Goal: Navigation & Orientation: Find specific page/section

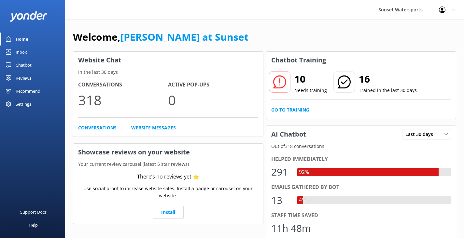
click at [24, 50] on div "Inbox" at bounding box center [21, 52] width 11 height 13
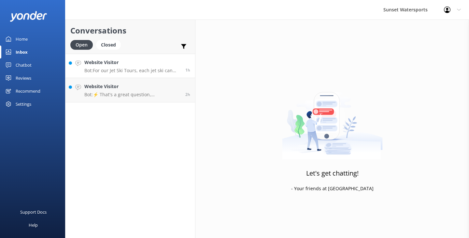
click at [136, 72] on p "Bot: For our Jet Ski Tours, each jet ski can carry up to 2 riders, and there's …" at bounding box center [132, 71] width 96 height 6
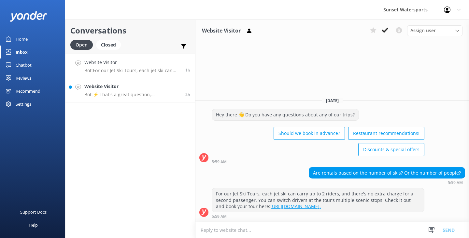
click at [155, 97] on p "Bot: ⚡ That's a great question, unfortunately I do not know the answer. I'm goi…" at bounding box center [132, 95] width 96 height 6
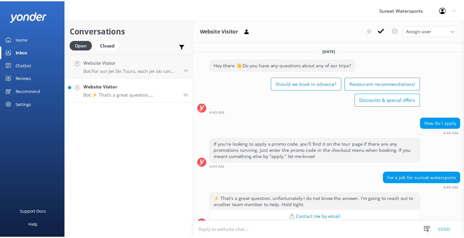
scroll to position [11, 0]
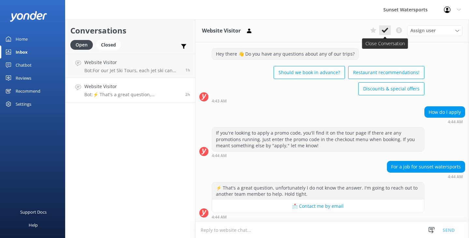
click at [385, 31] on use at bounding box center [385, 30] width 7 height 5
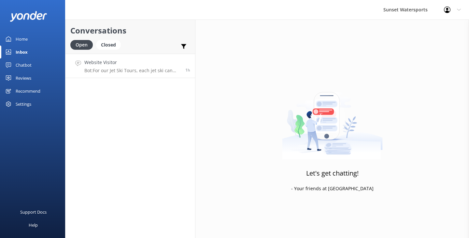
click at [138, 77] on link "Website Visitor Bot: For our Jet Ski Tours, each jet ski can carry up to 2 ride…" at bounding box center [130, 66] width 130 height 24
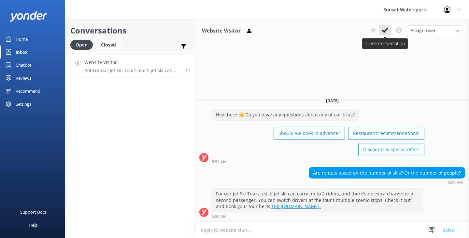
click at [387, 32] on icon at bounding box center [385, 30] width 7 height 7
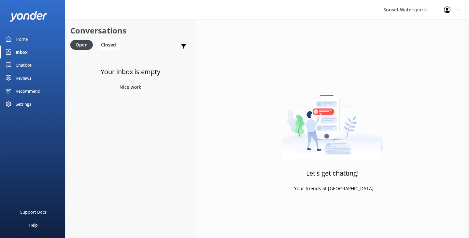
click at [24, 54] on div "Inbox" at bounding box center [22, 52] width 12 height 13
click at [22, 38] on div "Home" at bounding box center [22, 39] width 12 height 13
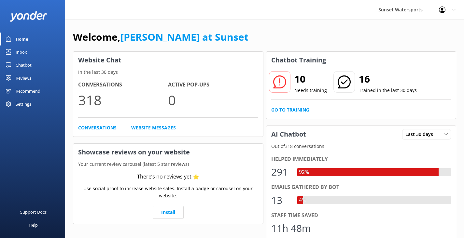
click at [452, 10] on icon at bounding box center [454, 10] width 4 height 4
click at [337, 32] on div "Welcome, [PERSON_NAME] at [GEOGRAPHIC_DATA]" at bounding box center [264, 40] width 383 height 22
click at [27, 106] on div "Settings" at bounding box center [24, 104] width 16 height 13
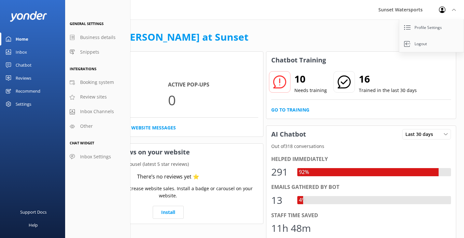
click at [19, 128] on div "Support Docs Help" at bounding box center [32, 178] width 65 height 119
click at [32, 211] on div "Support Docs" at bounding box center [33, 212] width 26 height 13
click at [98, 39] on span "Business details" at bounding box center [98, 37] width 36 height 7
select select "America/[GEOGRAPHIC_DATA]"
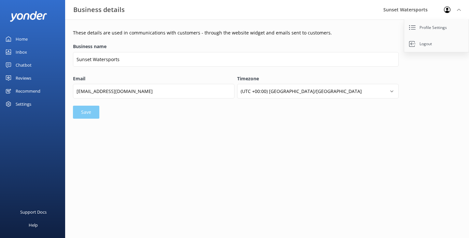
click at [27, 102] on div "Settings" at bounding box center [24, 104] width 16 height 13
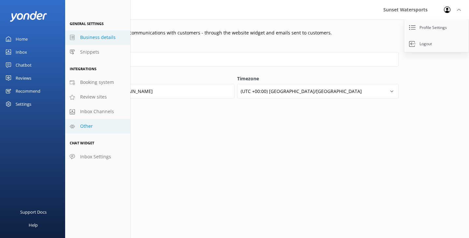
click at [86, 130] on link "Other" at bounding box center [97, 126] width 65 height 15
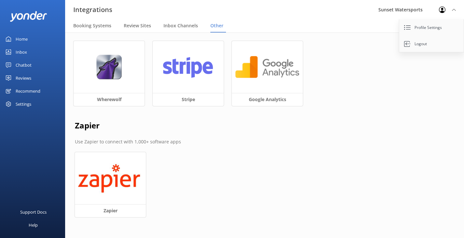
scroll to position [0, 0]
click at [27, 81] on div "Reviews" at bounding box center [24, 78] width 16 height 13
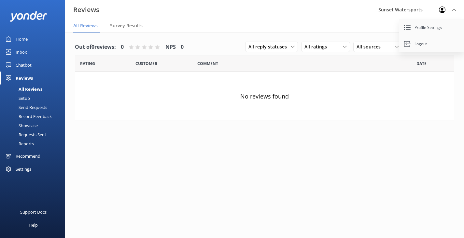
click at [444, 13] on icon at bounding box center [442, 10] width 7 height 7
click at [406, 12] on div "Sunset Watersports" at bounding box center [400, 10] width 61 height 20
click at [404, 10] on div "Sunset Watersports" at bounding box center [400, 10] width 61 height 20
click at [29, 145] on div "Reports" at bounding box center [19, 143] width 30 height 9
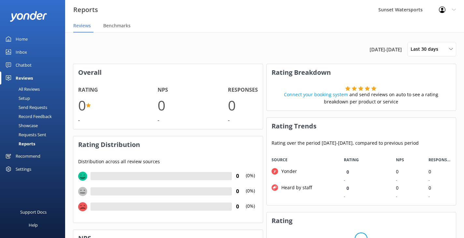
scroll to position [49, 184]
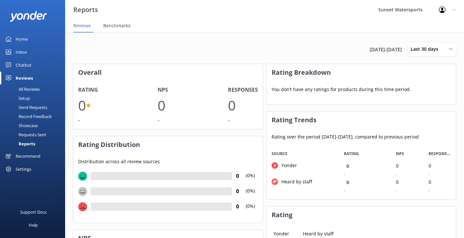
click at [27, 40] on div "Home" at bounding box center [22, 39] width 12 height 13
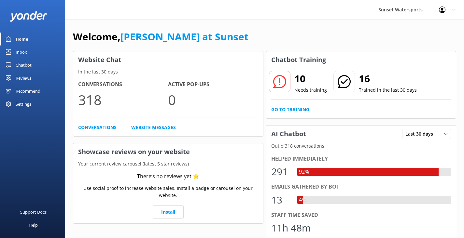
click at [25, 52] on div "Inbox" at bounding box center [21, 52] width 11 height 13
